Goal: Register for event/course

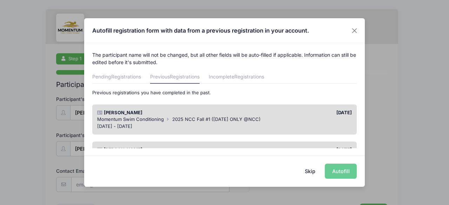
click at [336, 172] on div "Skip Autofill" at bounding box center [224, 170] width 280 height 31
click at [312, 126] on div "Sep 17 - Oct 22, 2025" at bounding box center [224, 126] width 255 height 7
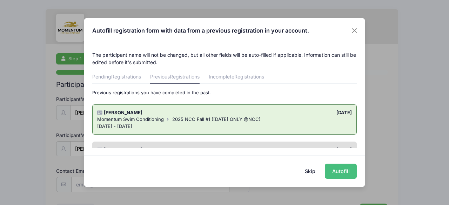
click at [343, 173] on button "Autofill" at bounding box center [341, 171] width 32 height 15
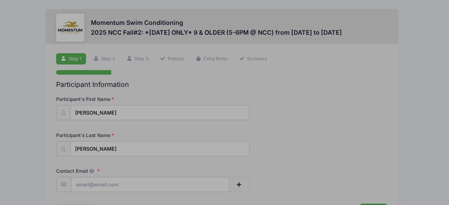
type input "[EMAIL_ADDRESS][DOMAIN_NAME]"
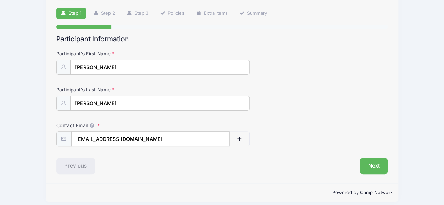
scroll to position [50, 0]
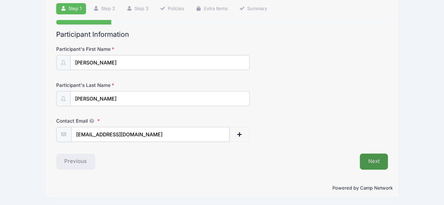
click at [373, 158] on button "Next" at bounding box center [373, 162] width 28 height 16
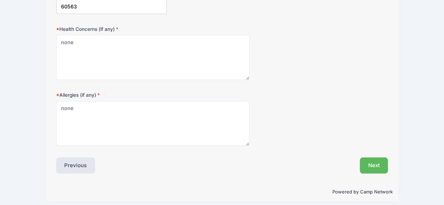
scroll to position [253, 0]
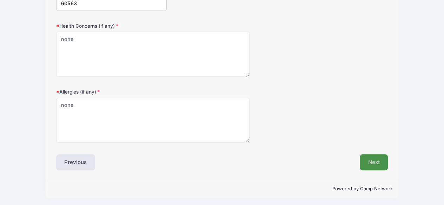
click at [366, 158] on button "Next" at bounding box center [373, 162] width 28 height 16
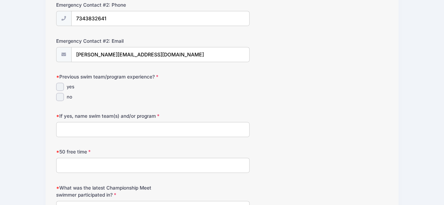
scroll to position [366, 0]
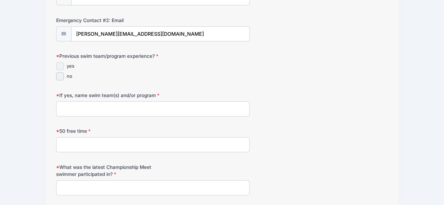
click at [60, 63] on input "yes" at bounding box center [60, 66] width 8 height 8
checkbox input "true"
click at [69, 103] on input "If yes, name swim team(s) and/or program" at bounding box center [153, 108] width 194 height 15
type input "Naperville Tennis Club Orcas"
click at [69, 140] on input "50 free time" at bounding box center [153, 144] width 194 height 15
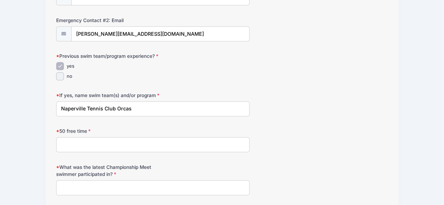
click at [69, 140] on input "50 free time" at bounding box center [153, 144] width 194 height 15
type input "44.73"
click at [72, 182] on input "What was the latest Championship Meet swimmer participated in?" at bounding box center [153, 187] width 194 height 15
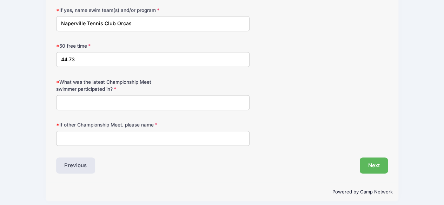
scroll to position [453, 0]
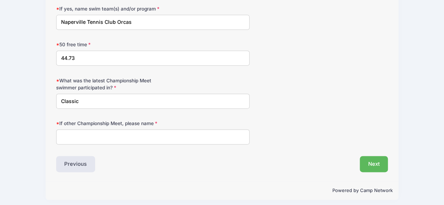
type input "Classic"
click at [181, 134] on input "If other Championship Meet, please name" at bounding box center [153, 136] width 194 height 15
type input "none"
click at [369, 163] on button "Next" at bounding box center [373, 164] width 28 height 16
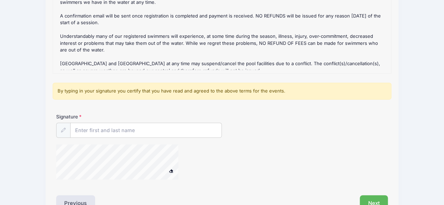
scroll to position [143, 0]
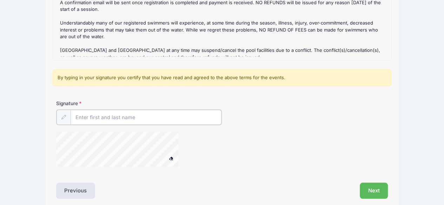
click at [205, 116] on input "Signature" at bounding box center [145, 117] width 151 height 15
type input "Katherine Cox"
click at [374, 191] on button "Next" at bounding box center [373, 190] width 28 height 16
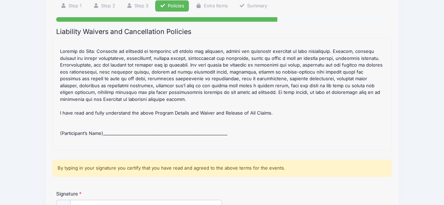
scroll to position [305, 0]
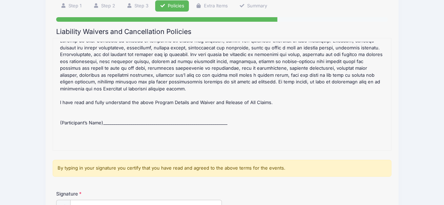
click at [182, 116] on div "2025 NCC Fall#2: *Monday ONLY* 9 & OLDER (5-6PM @ NCC) Refund Policy : CANCELLA…" at bounding box center [221, 94] width 331 height 105
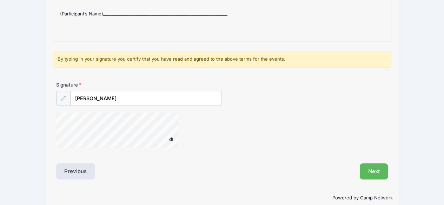
scroll to position [160, 0]
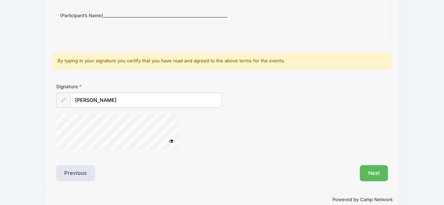
click at [172, 140] on span at bounding box center [170, 141] width 5 height 4
click at [170, 140] on span at bounding box center [170, 141] width 5 height 4
click at [377, 176] on button "Next" at bounding box center [373, 173] width 28 height 16
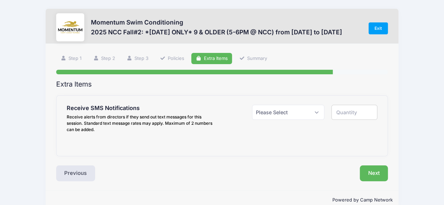
scroll to position [0, 0]
click at [307, 113] on select "Please Select Yes ($0.00) No" at bounding box center [288, 112] width 73 height 15
select select "1"
click at [252, 105] on select "Please Select Yes ($0.00) No" at bounding box center [288, 112] width 73 height 15
type input "1"
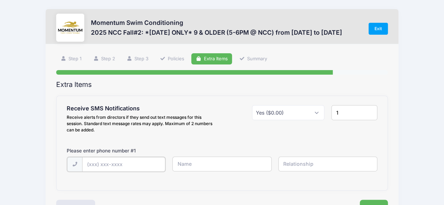
click at [128, 163] on input "text" at bounding box center [123, 164] width 83 height 15
type input "(864) 617-1218"
click at [188, 167] on input "text" at bounding box center [221, 164] width 99 height 15
click at [248, 162] on input "Katherine" at bounding box center [221, 164] width 99 height 15
type input "Katherine Cox"
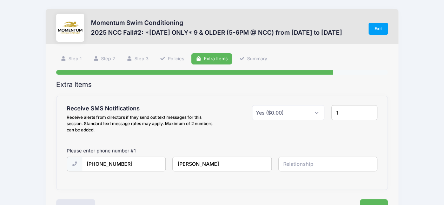
click at [289, 163] on input "text" at bounding box center [327, 164] width 99 height 15
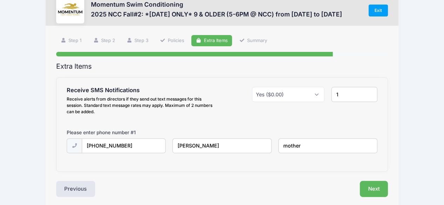
scroll to position [31, 0]
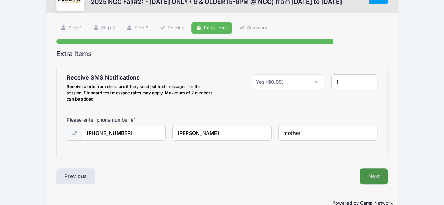
type input "mother"
click at [375, 172] on button "Next" at bounding box center [373, 176] width 28 height 16
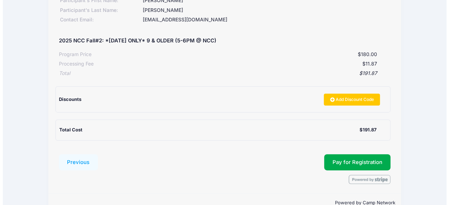
scroll to position [127, 0]
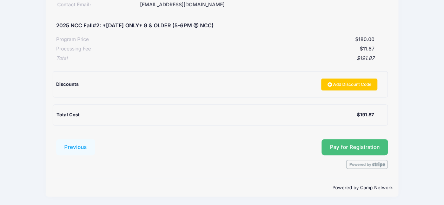
click at [362, 144] on button "Pay for Registration" at bounding box center [354, 147] width 67 height 16
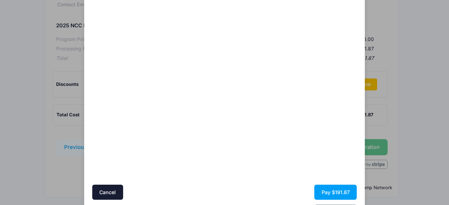
scroll to position [76, 0]
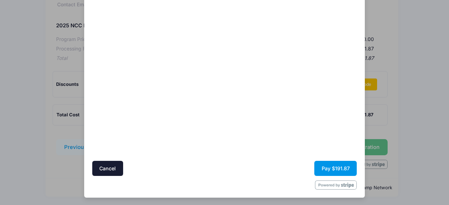
click at [317, 167] on button "Pay $191.87" at bounding box center [335, 168] width 42 height 15
